Goal: Information Seeking & Learning: Learn about a topic

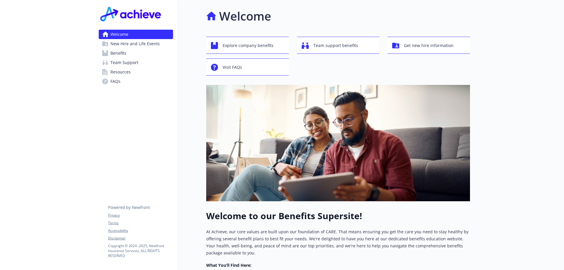
click at [134, 56] on link "Benefits" at bounding box center [136, 53] width 74 height 9
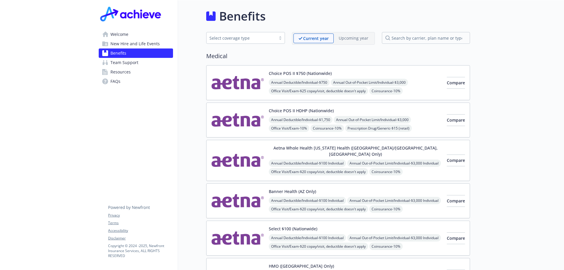
click at [122, 62] on span "Team Support" at bounding box center [125, 62] width 28 height 9
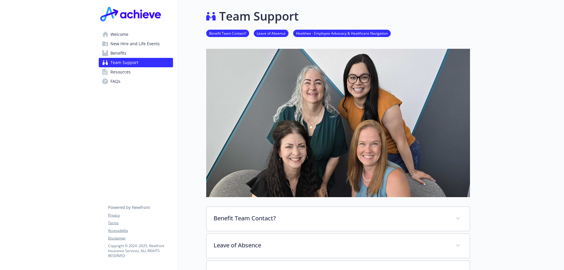
click at [126, 44] on span "New Hire and Life Events" at bounding box center [135, 43] width 49 height 9
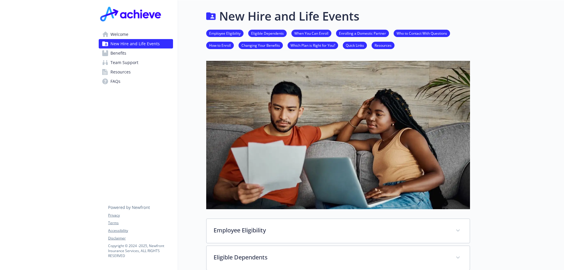
click at [126, 71] on span "Resources" at bounding box center [121, 71] width 20 height 9
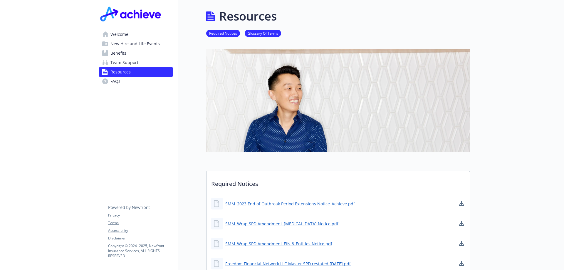
click at [127, 35] on span "Welcome" at bounding box center [120, 34] width 18 height 9
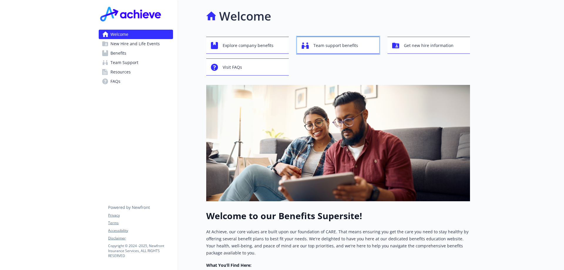
click at [355, 46] on span "Team support benefits" at bounding box center [336, 45] width 45 height 11
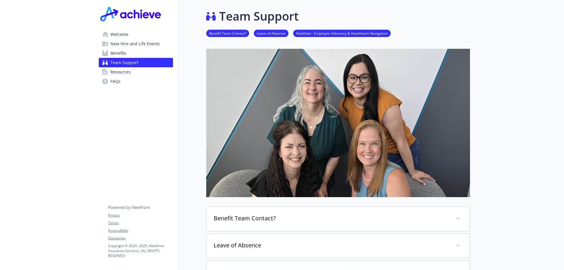
click at [126, 32] on span "Welcome" at bounding box center [120, 34] width 18 height 9
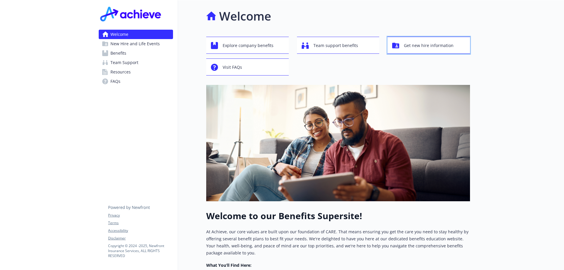
click at [412, 40] on span "Get new hire information" at bounding box center [429, 45] width 50 height 11
